Goal: Obtain resource: Obtain resource

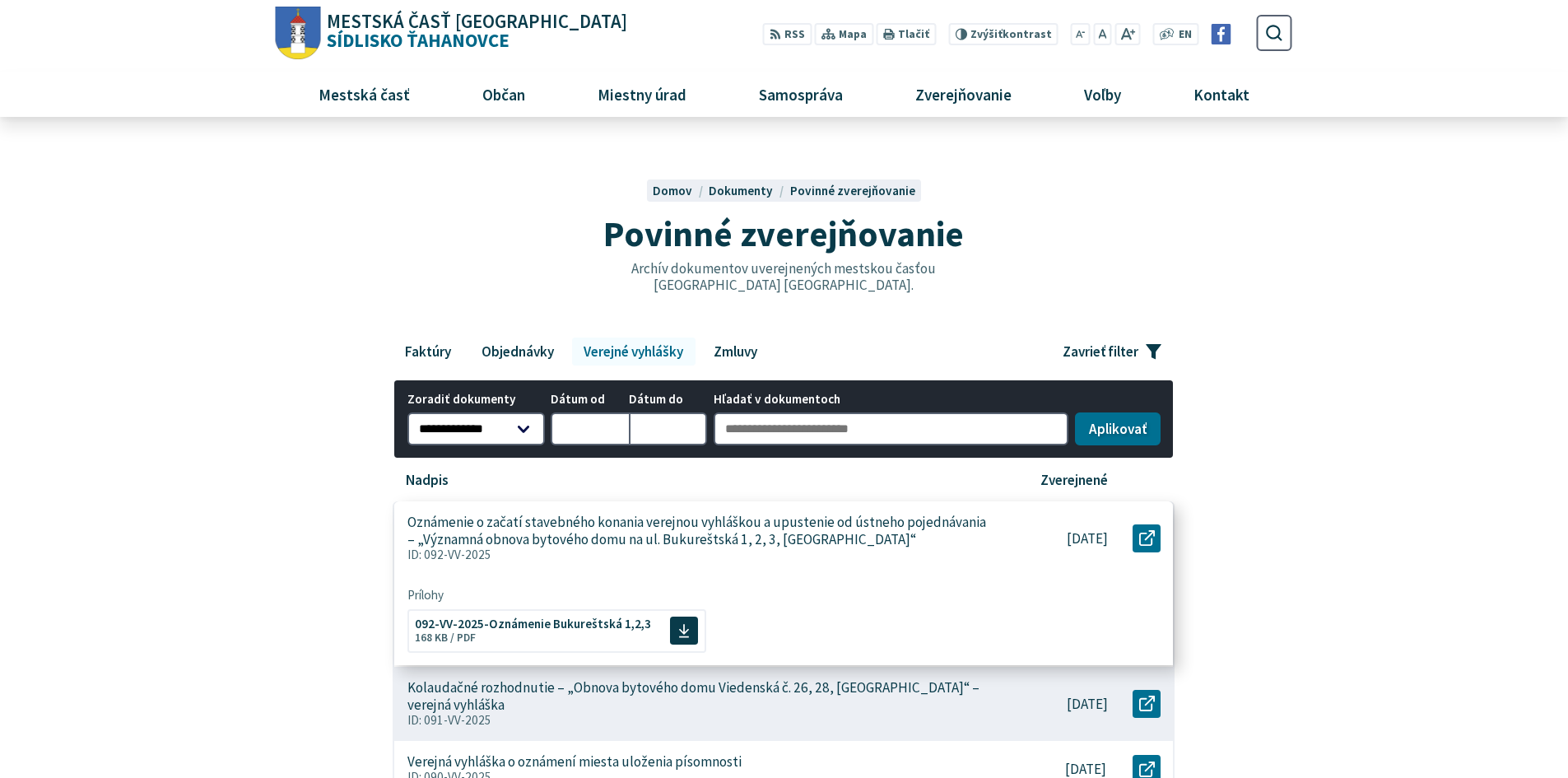
drag, startPoint x: 509, startPoint y: 556, endPoint x: 426, endPoint y: 554, distance: 83.0
click at [426, 554] on p "ID: 092-VV-2025" at bounding box center [699, 555] width 584 height 15
copy p "092-VV-2025"
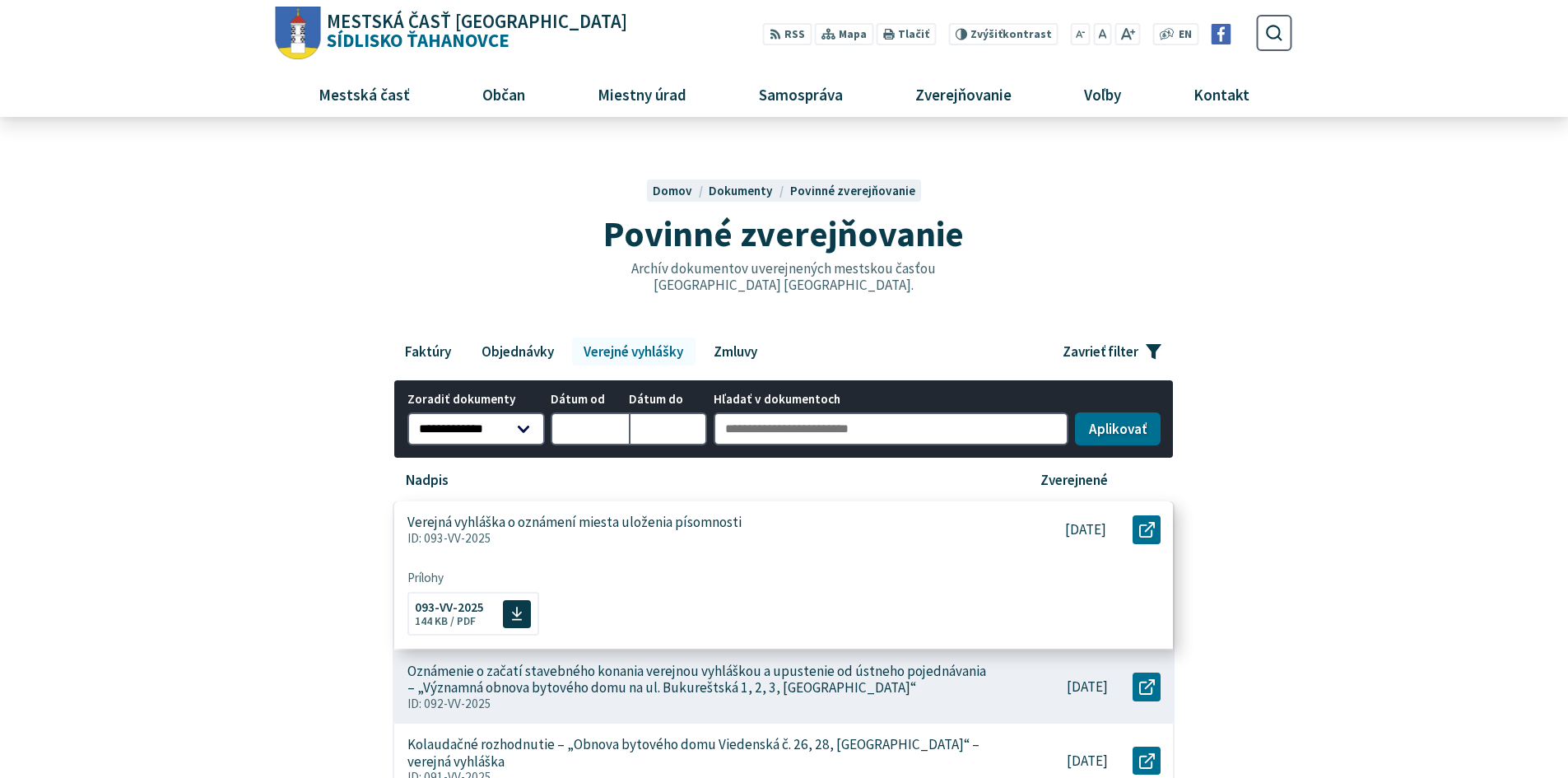
click at [824, 528] on div "Verejná vyhláška o oznámení miesta uloženia písomnosti ID: 093-VV-2025" at bounding box center [698, 530] width 607 height 57
click at [824, 533] on p "ID: 093-VV-2025" at bounding box center [698, 538] width 582 height 15
click at [1162, 536] on div "Otvoriť document Verejná vyhláška o oznámení miesta uloženia písomnosti v novom…" at bounding box center [1146, 530] width 55 height 57
click at [1155, 534] on link "Otvoriť document Verejná vyhláška o oznámení miesta uloženia písomnosti v novom…" at bounding box center [1147, 529] width 28 height 28
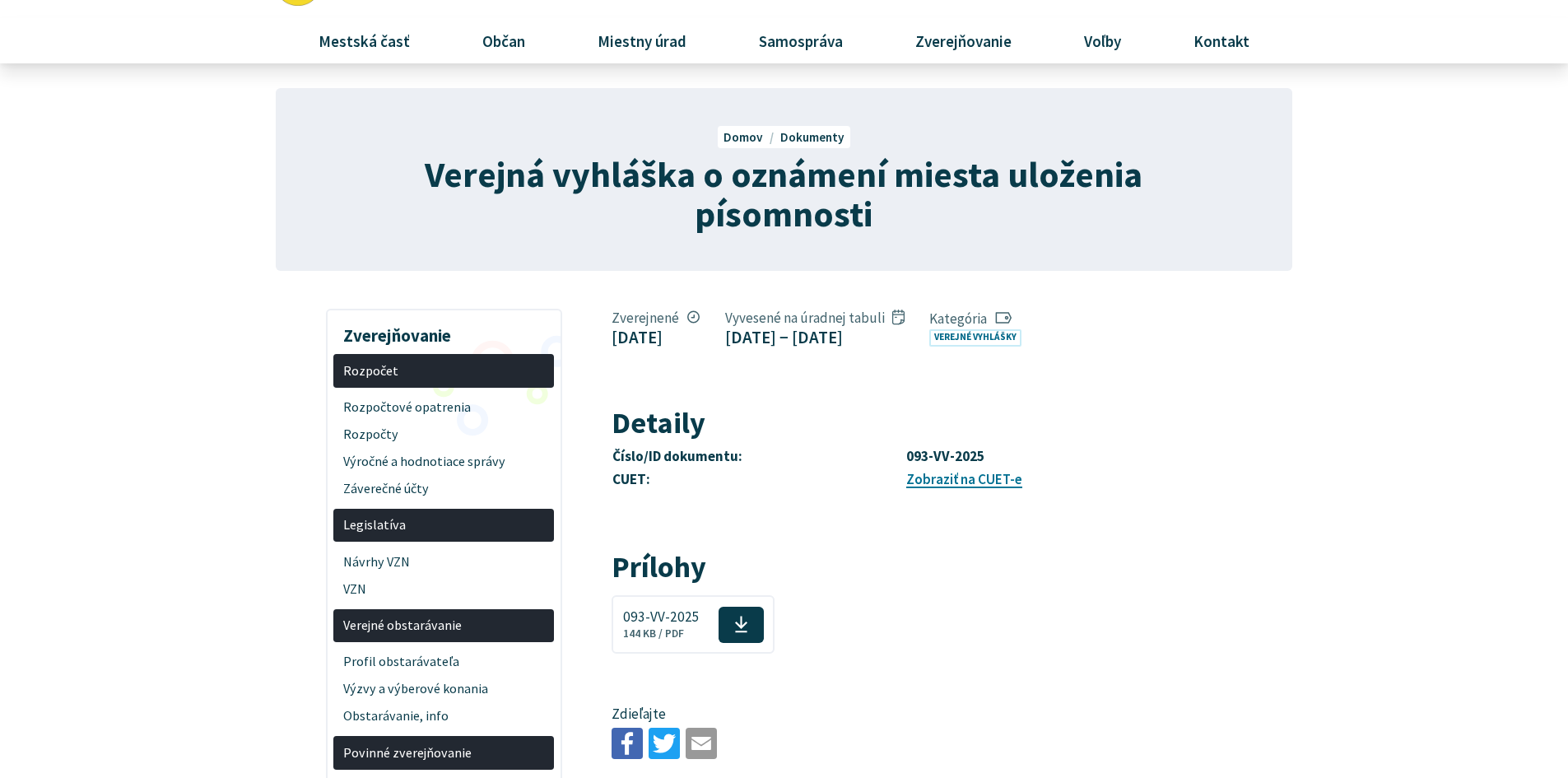
scroll to position [83, 0]
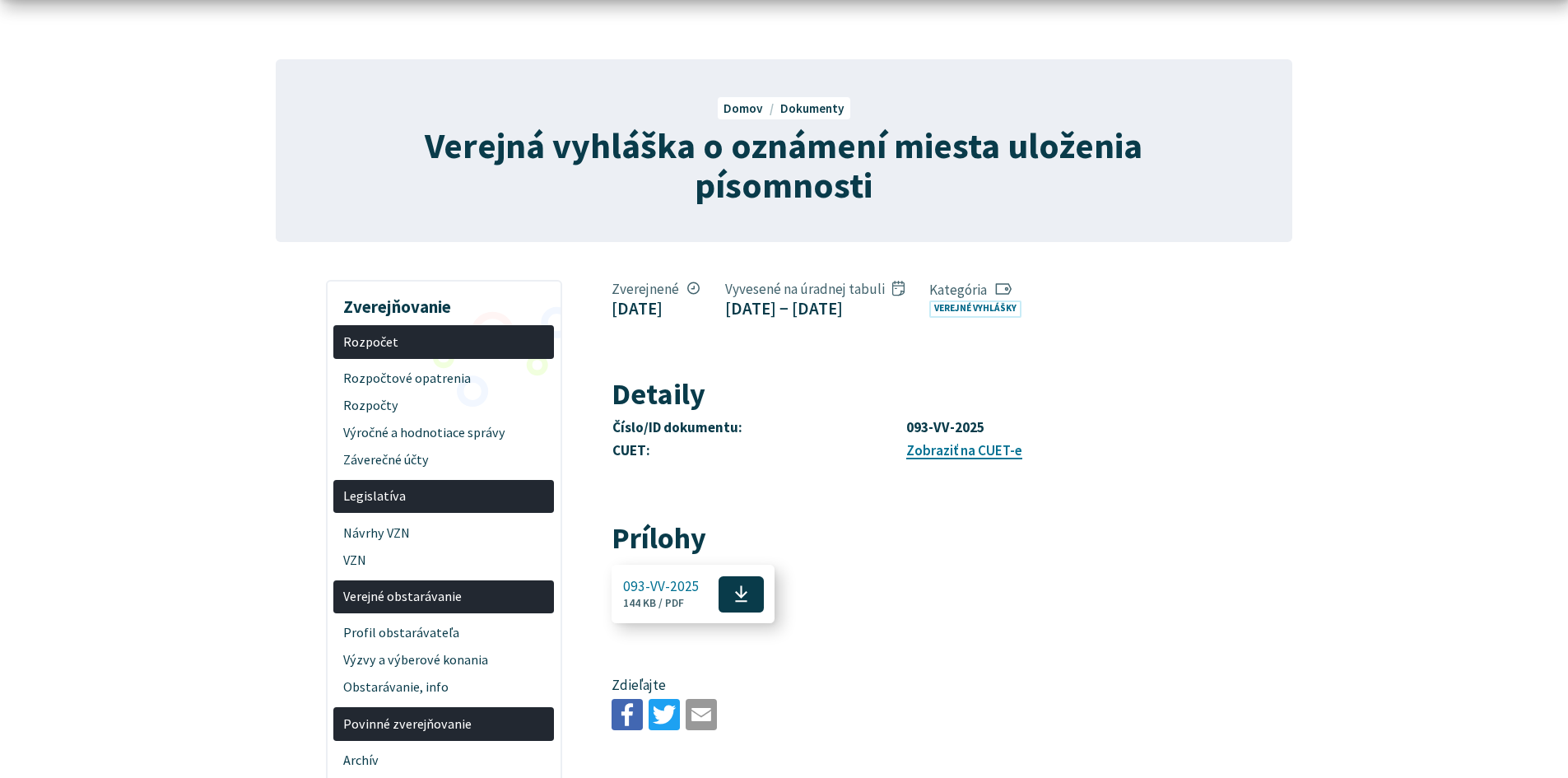
click at [671, 575] on span "093-VV-2025 144 KB / PDF" at bounding box center [661, 594] width 77 height 44
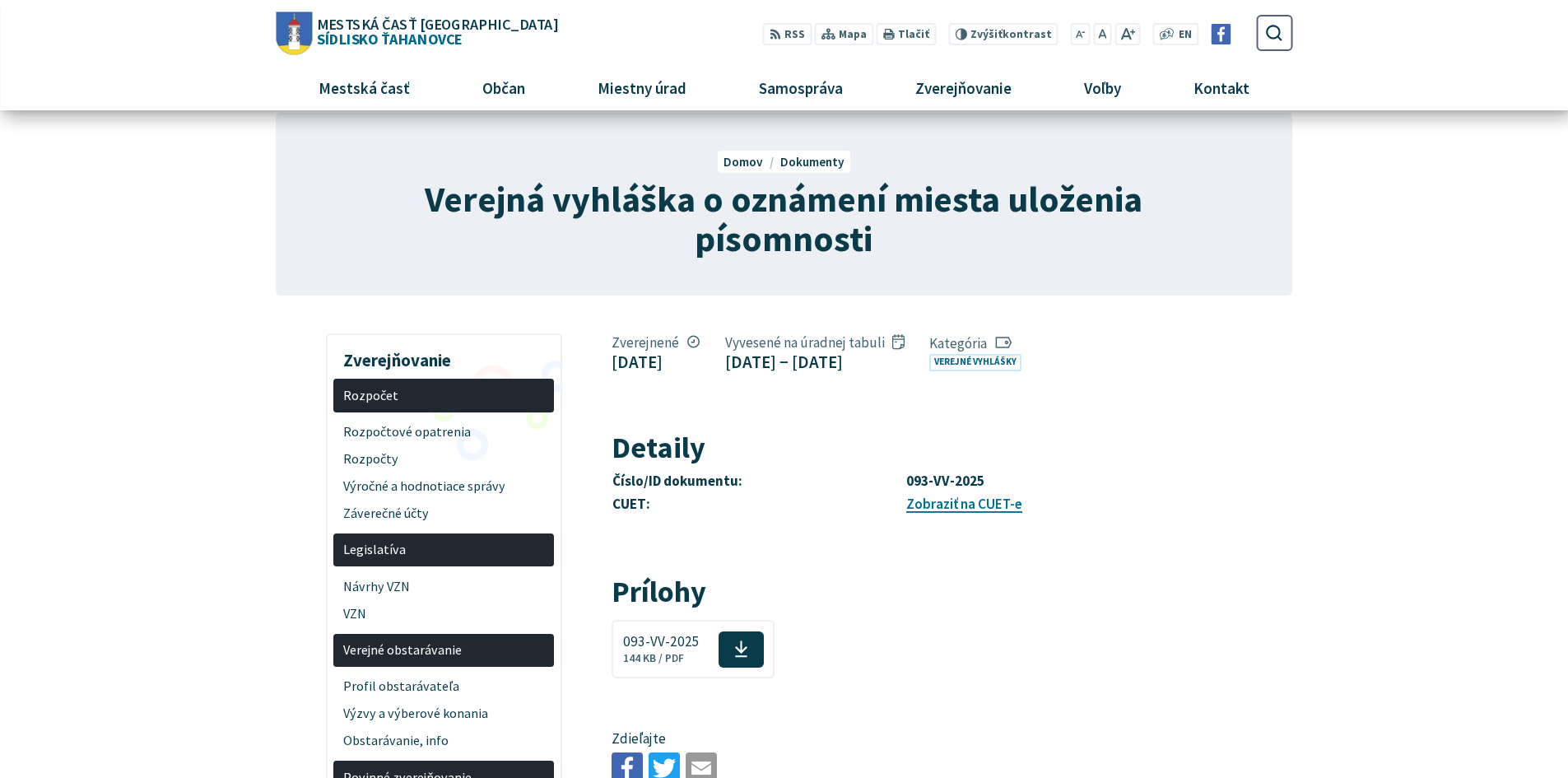
scroll to position [0, 0]
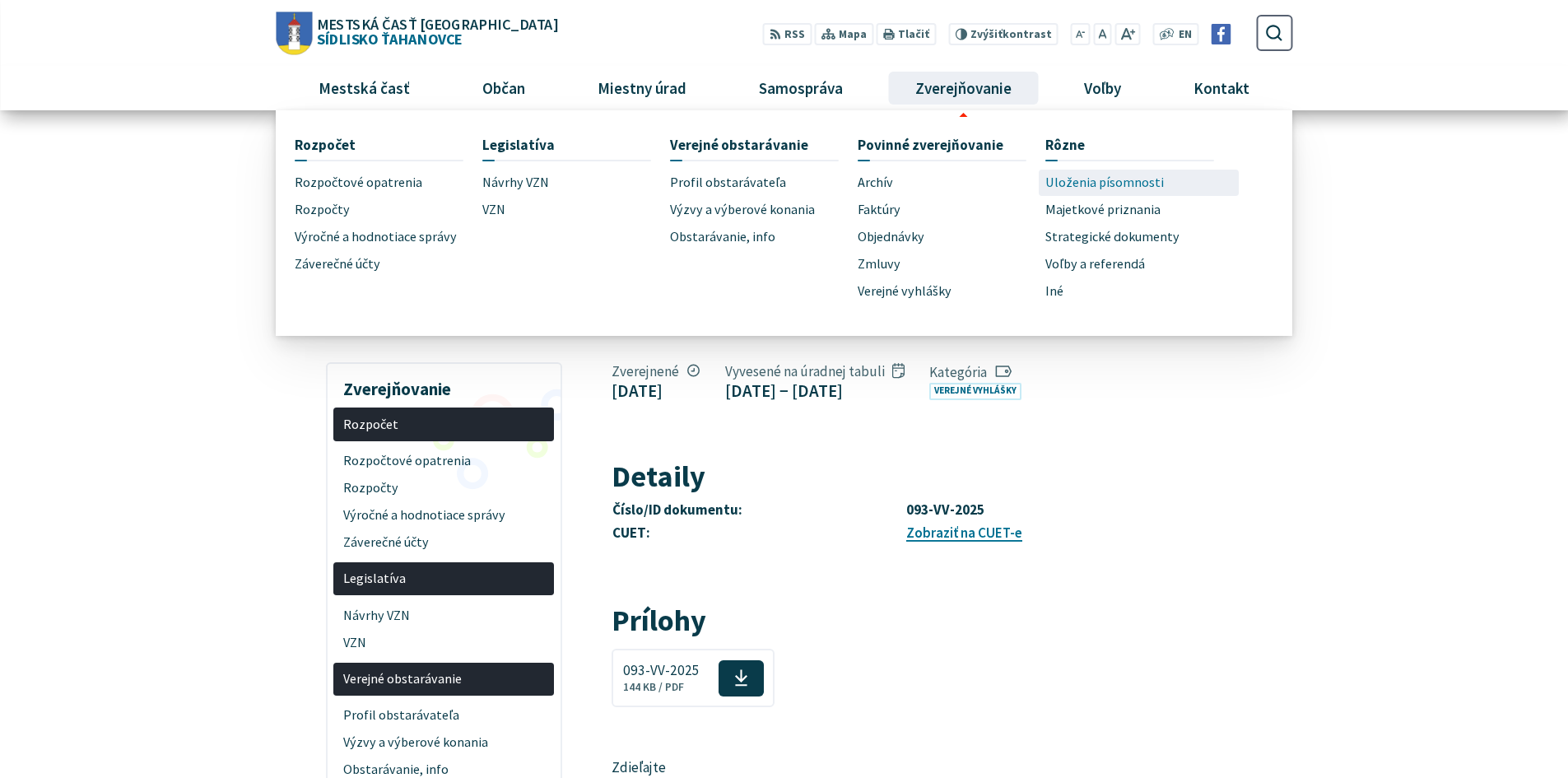
click at [1070, 181] on span "Uloženia písomnosti" at bounding box center [1104, 183] width 118 height 27
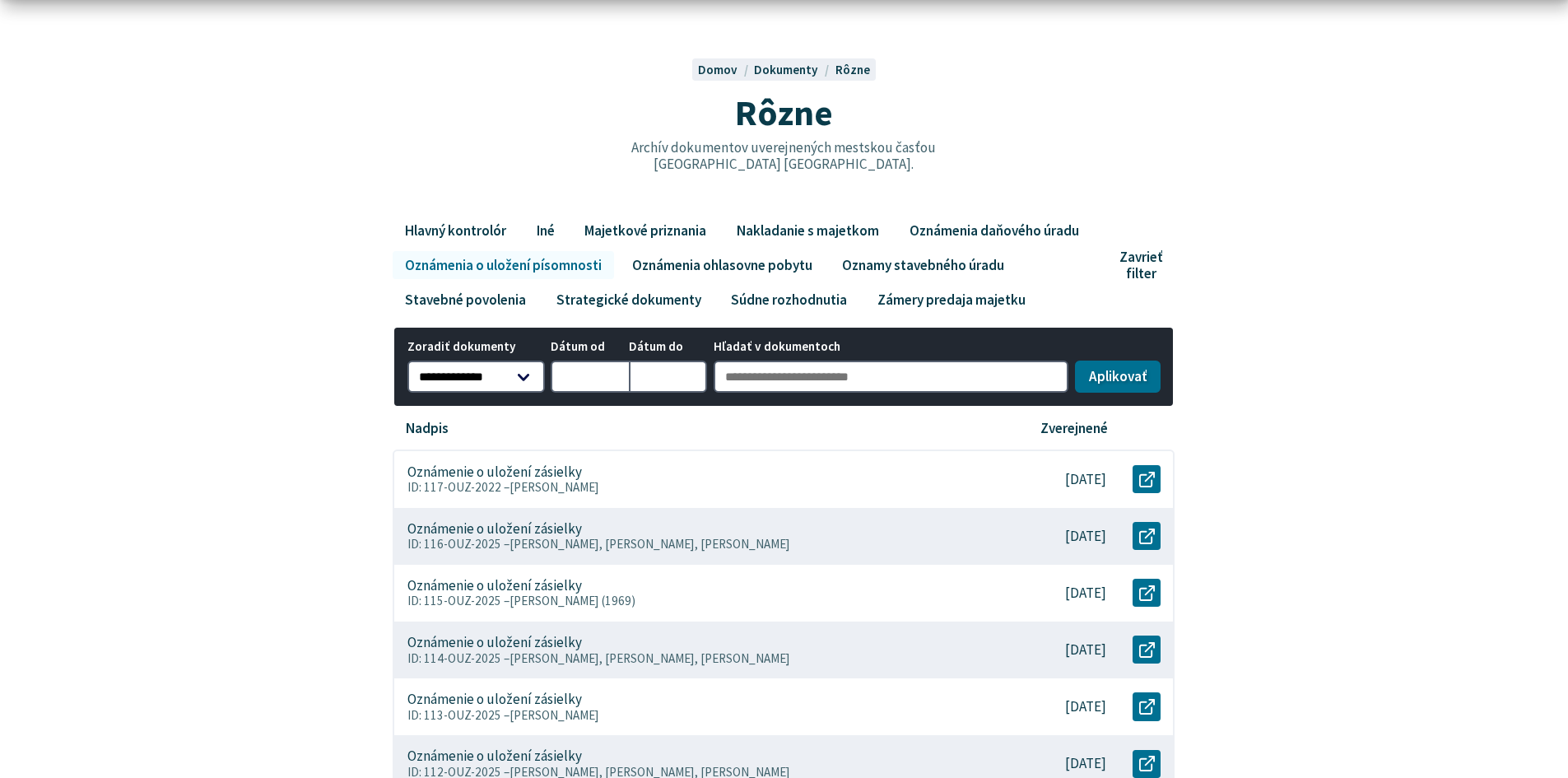
scroll to position [165, 0]
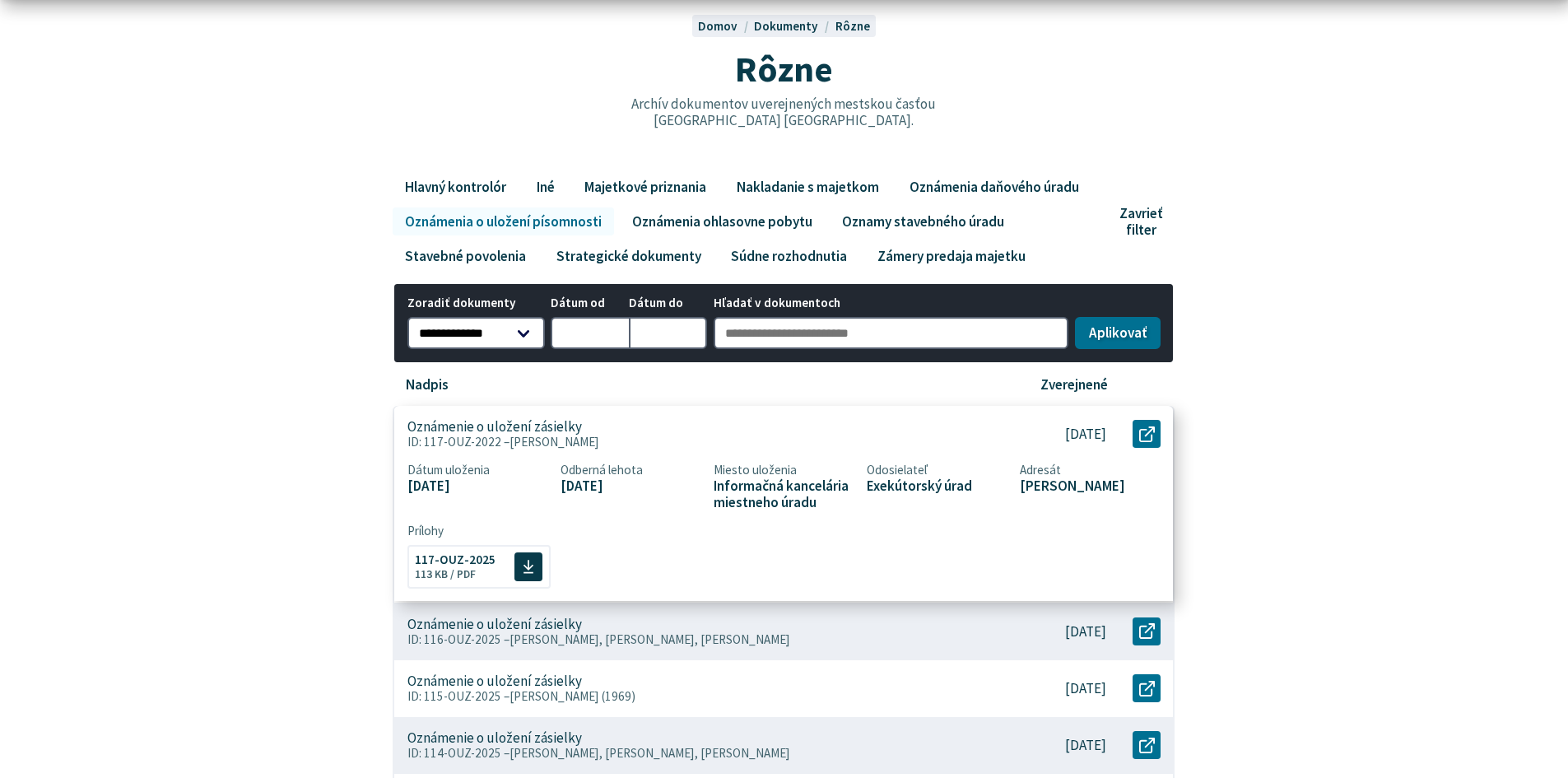
drag, startPoint x: 426, startPoint y: 437, endPoint x: 495, endPoint y: 437, distance: 69.0
click at [495, 437] on p "ID: 117-OUZ-2022 – MUDr. Martin Mikľaš" at bounding box center [698, 442] width 582 height 15
copy p "117-OUZ-2022"
